Goal: Obtain resource: Download file/media

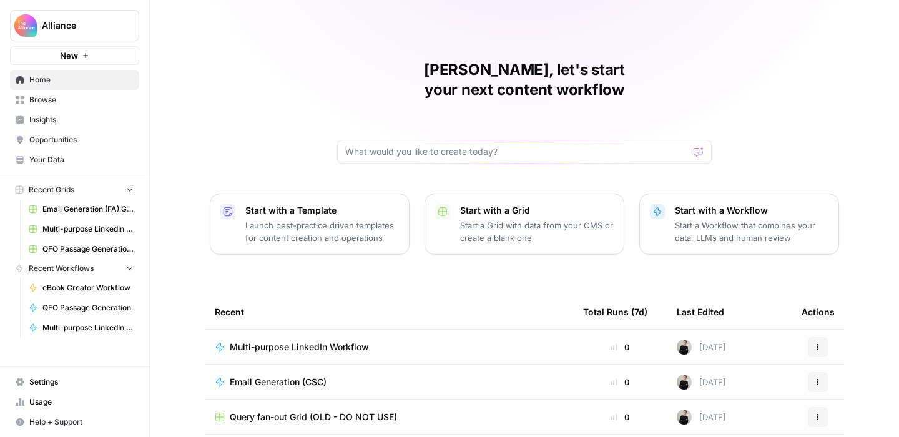
click at [57, 162] on span "Your Data" at bounding box center [81, 159] width 104 height 11
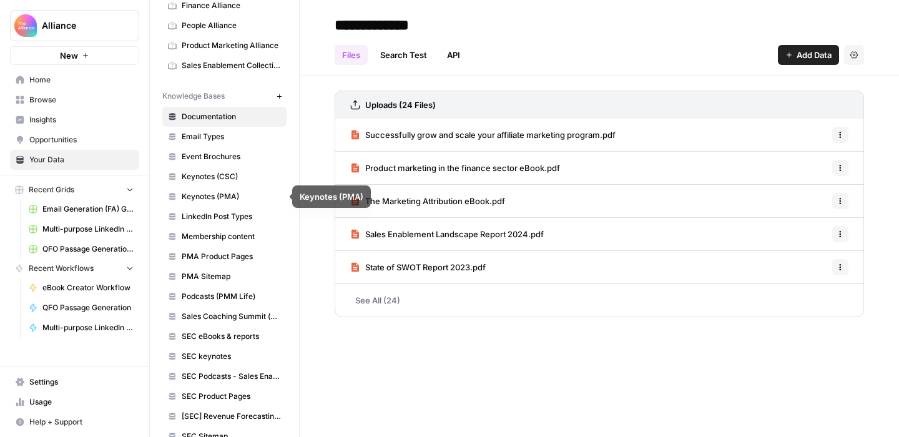
scroll to position [195, 0]
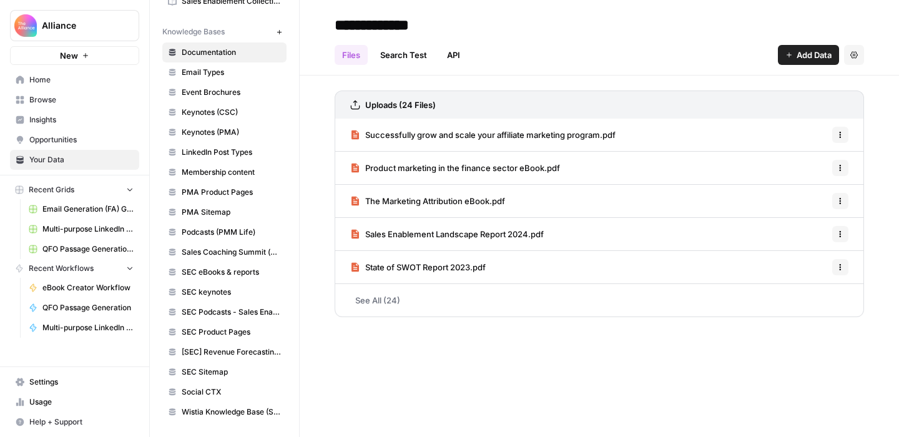
click at [205, 155] on span "LinkedIn Post Types" at bounding box center [231, 152] width 99 height 11
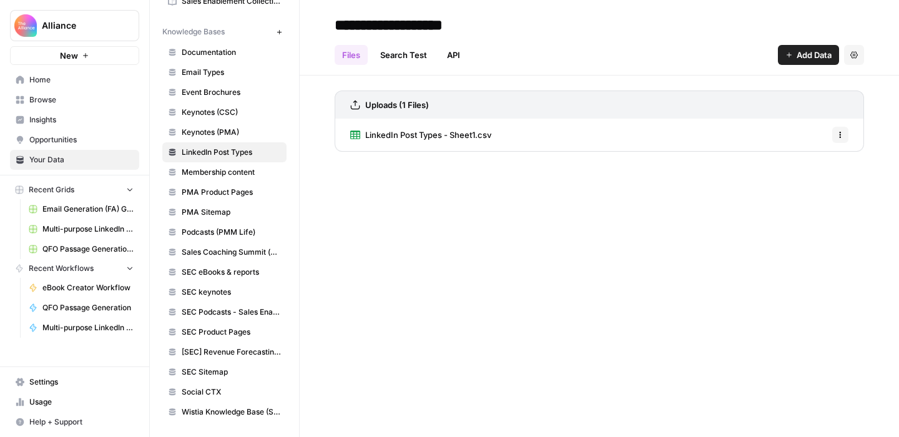
click at [443, 132] on span "LinkedIn Post Types - Sheet1.csv" at bounding box center [428, 135] width 126 height 12
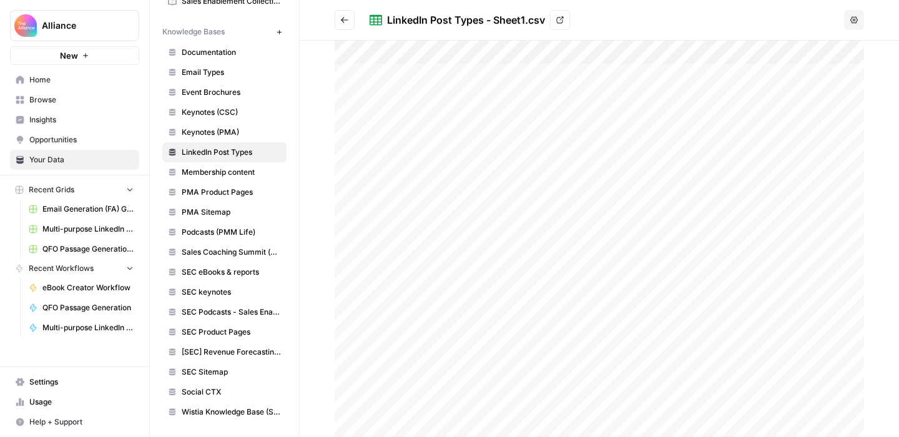
click at [343, 20] on icon "Go back" at bounding box center [344, 20] width 9 height 9
